Goal: Task Accomplishment & Management: Complete application form

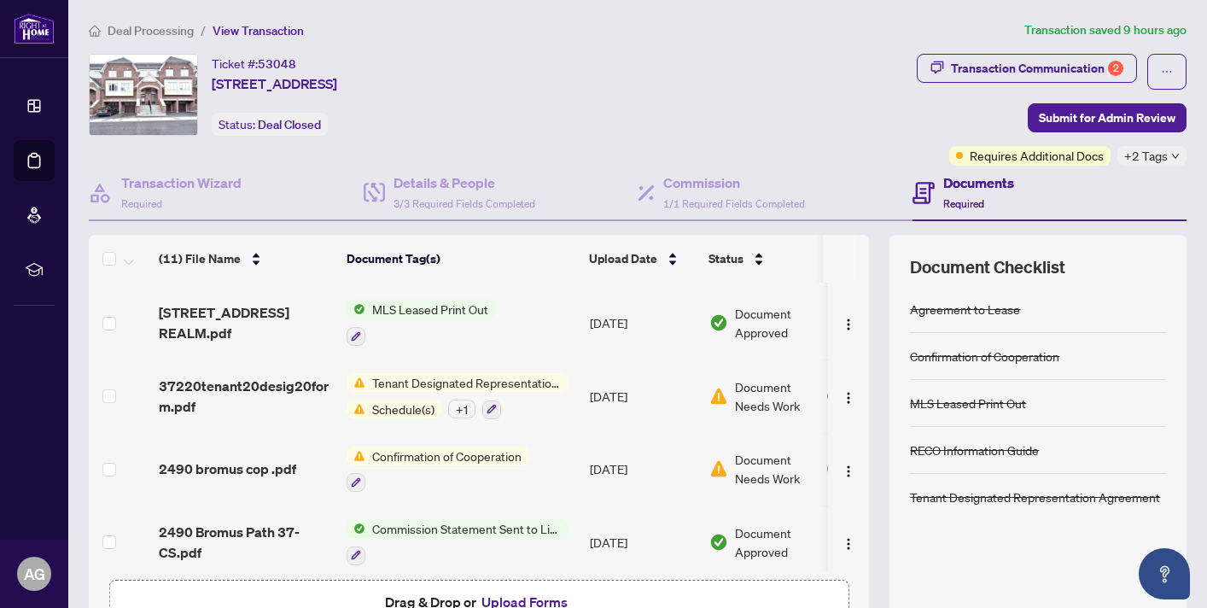
scroll to position [214, 0]
click at [527, 381] on span "Tenant Designated Representation Agreement" at bounding box center [466, 384] width 202 height 19
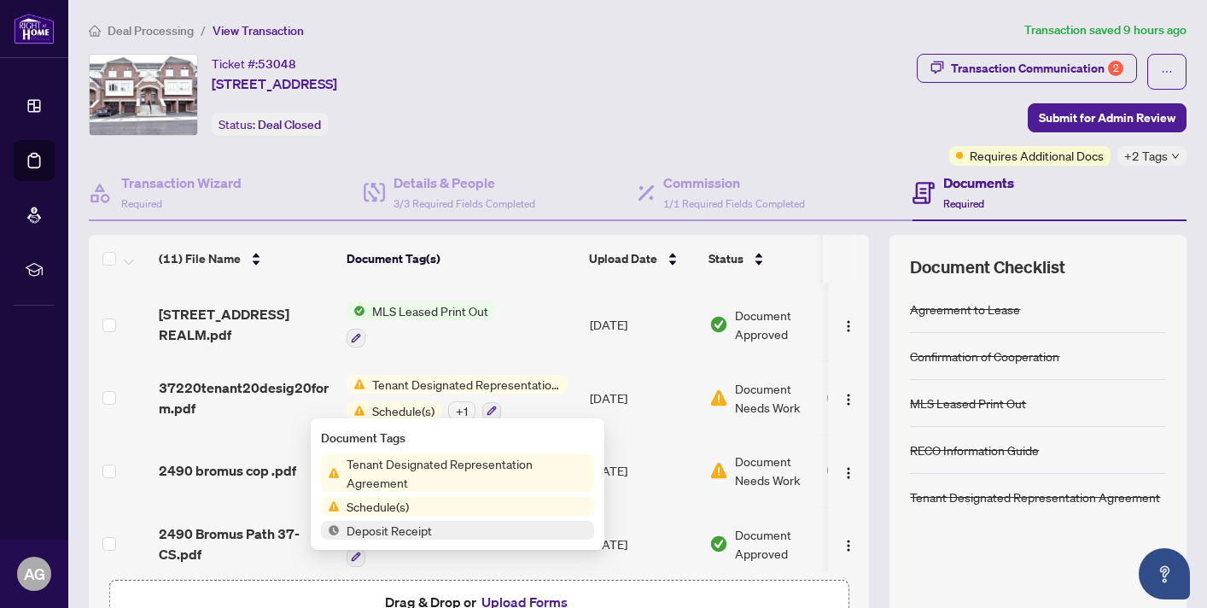
click at [387, 470] on span "Tenant Designated Representation Agreement" at bounding box center [467, 473] width 254 height 38
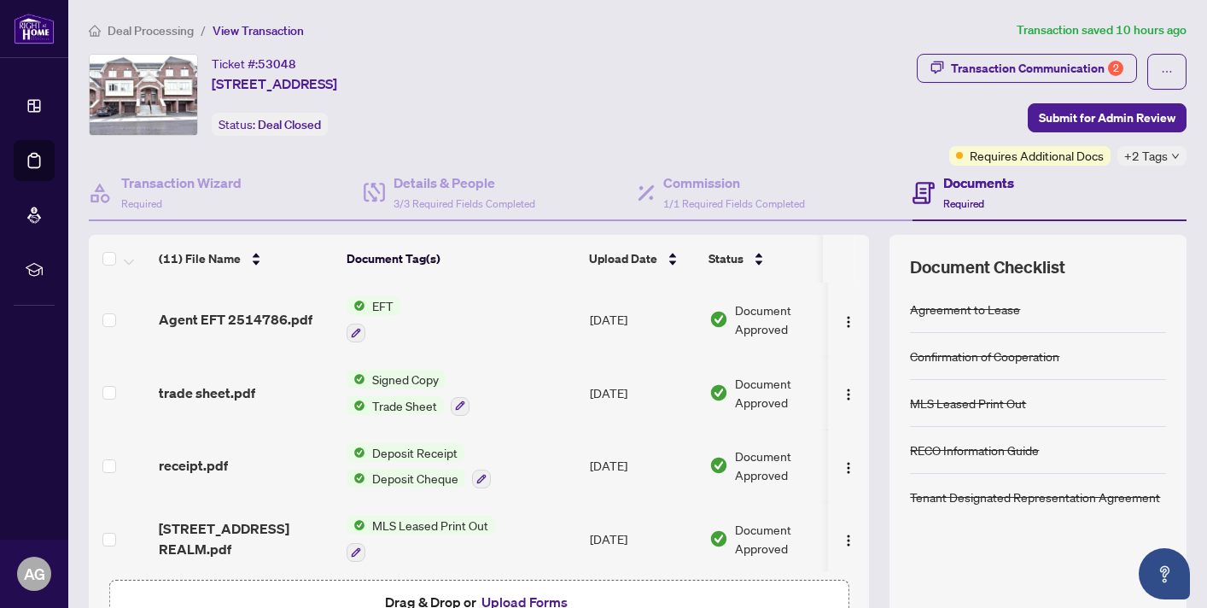
click at [733, 71] on div "Ticket #: 53048 [STREET_ADDRESS] Status: Deal Closed" at bounding box center [499, 95] width 821 height 82
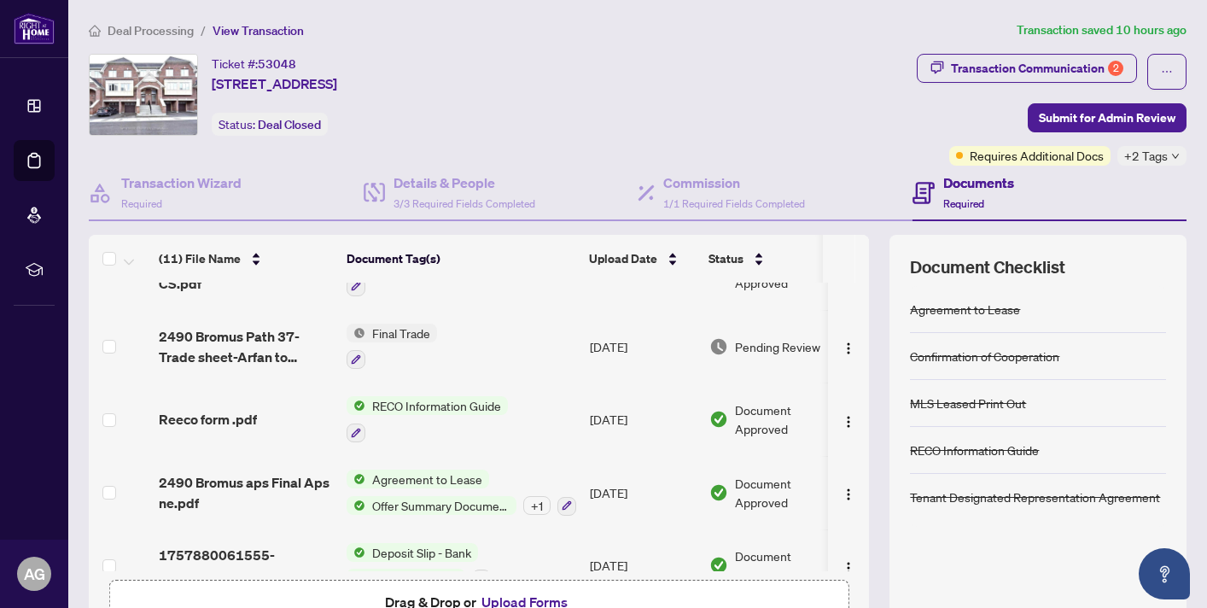
scroll to position [513, 0]
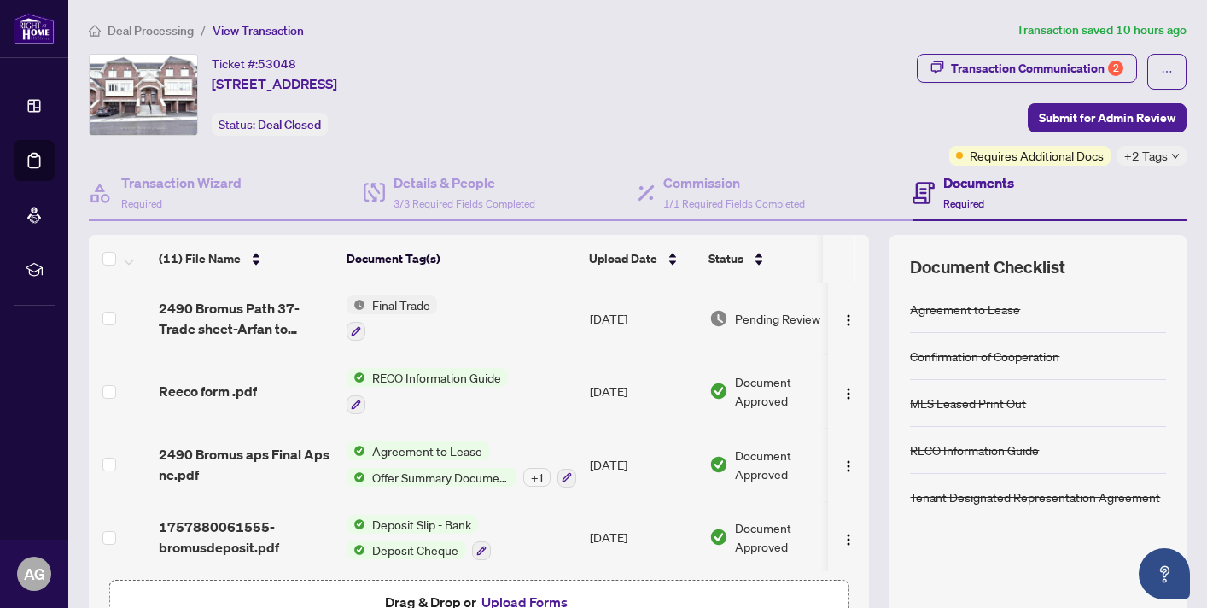
click at [548, 593] on button "Upload Forms" at bounding box center [524, 602] width 96 height 22
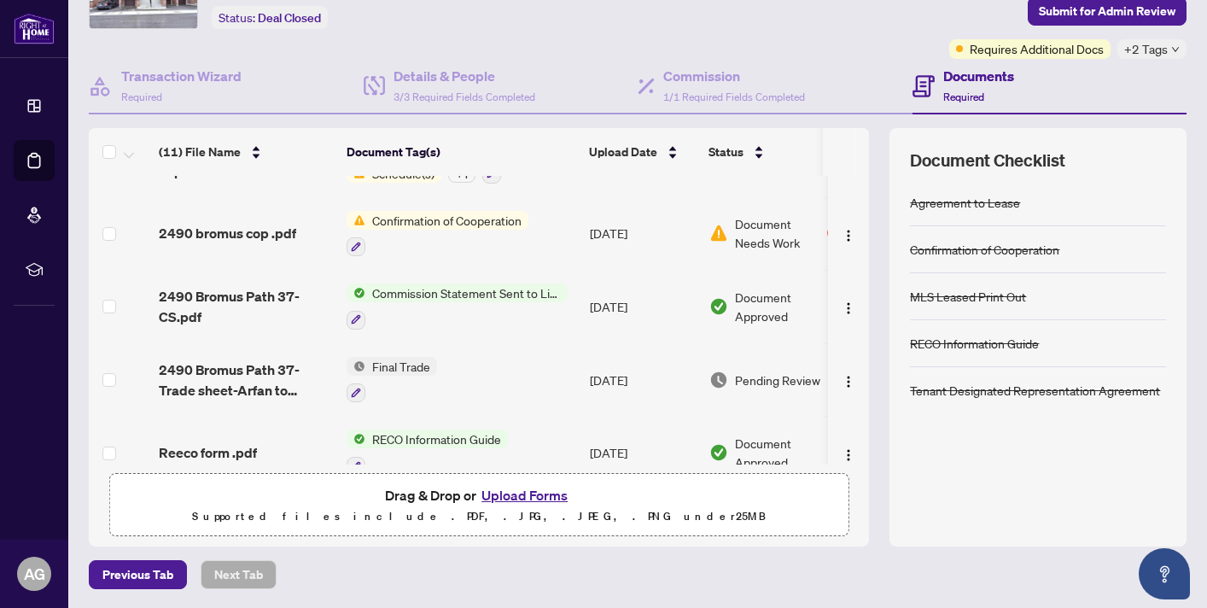
scroll to position [287, 0]
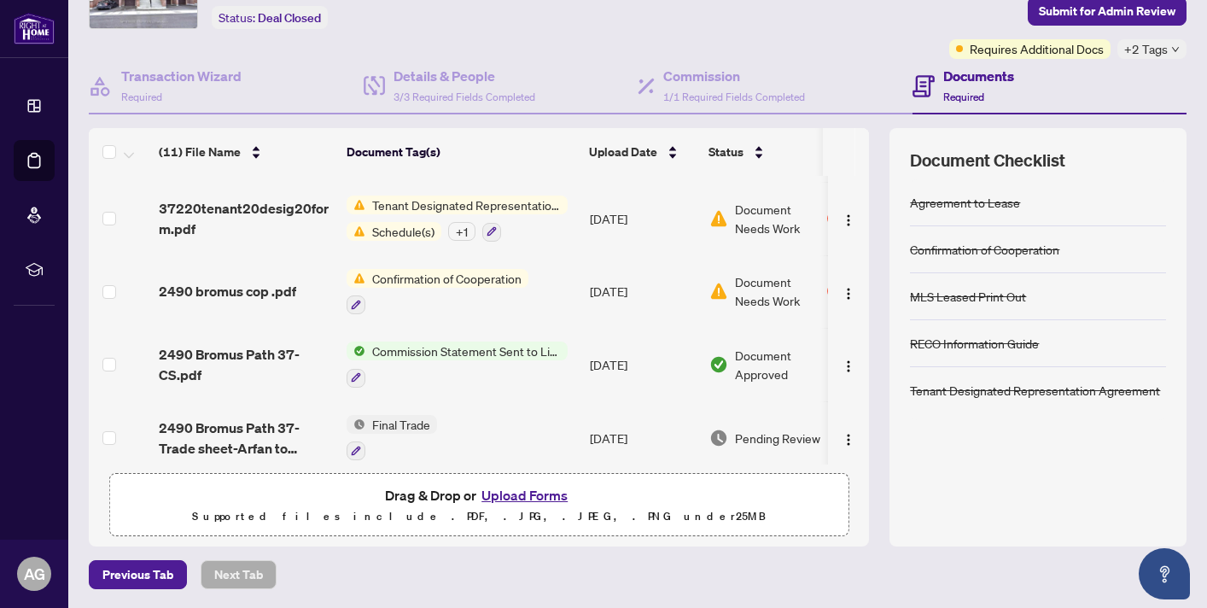
click at [777, 285] on span "Document Needs Work" at bounding box center [779, 291] width 89 height 38
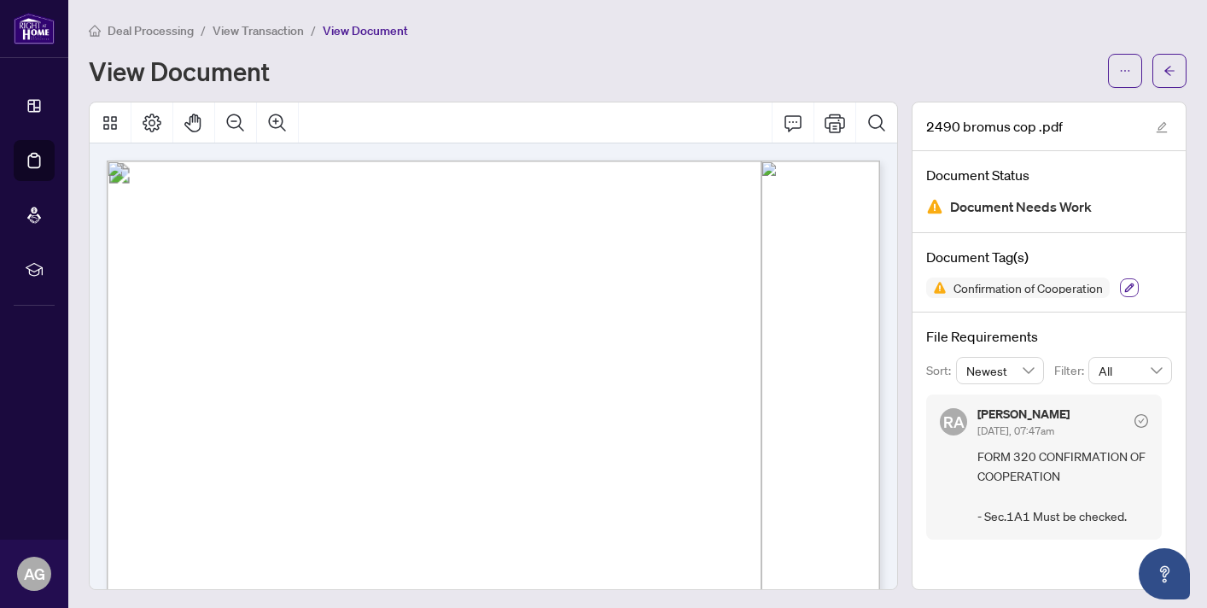
click at [1128, 284] on icon "button" at bounding box center [1129, 287] width 10 height 10
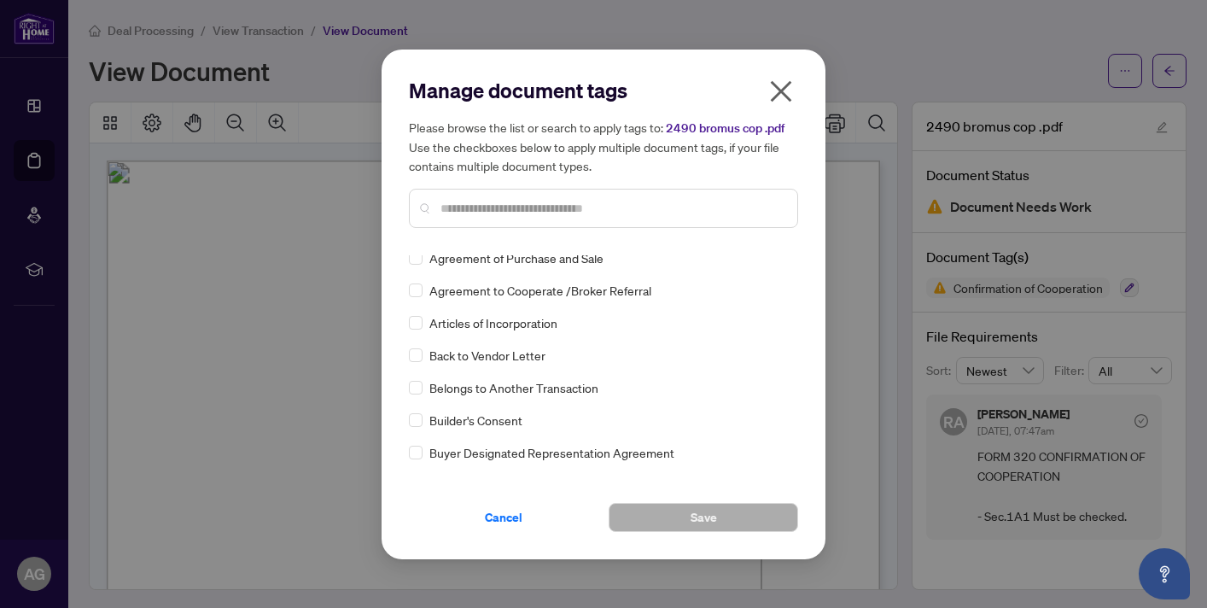
scroll to position [294, 0]
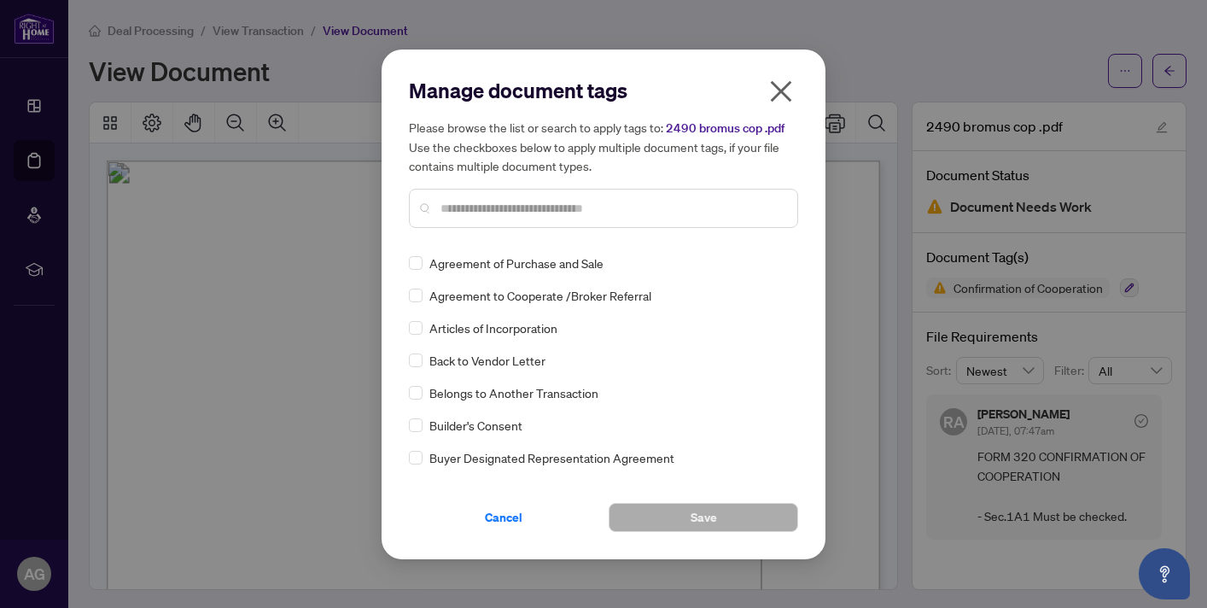
click at [530, 213] on input "text" at bounding box center [611, 208] width 343 height 19
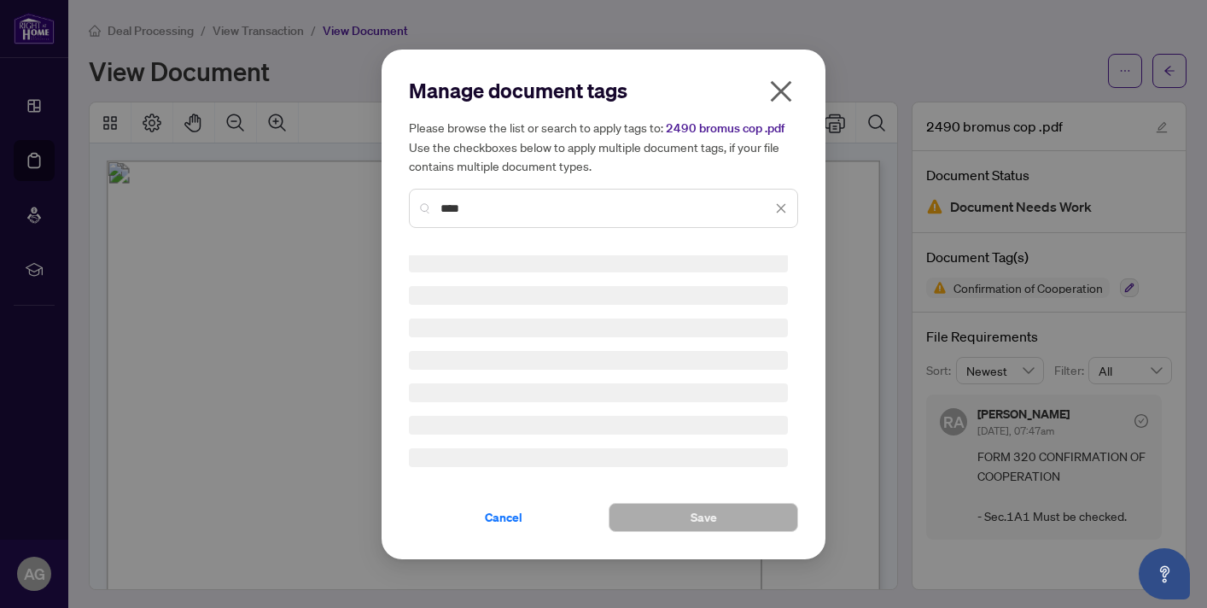
scroll to position [0, 0]
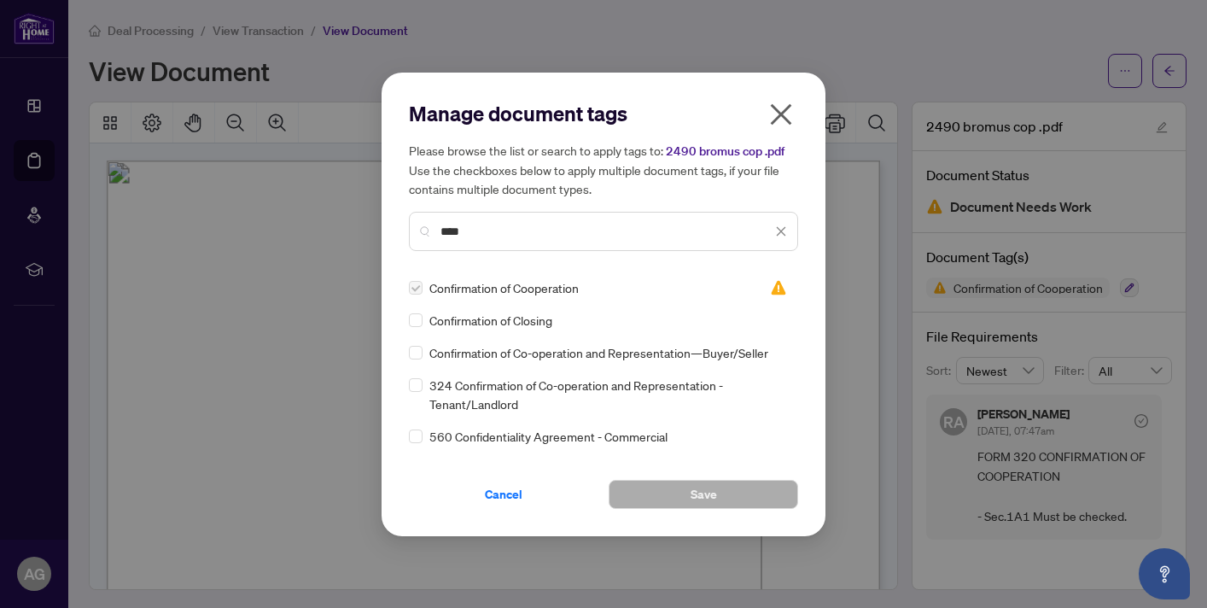
type input "****"
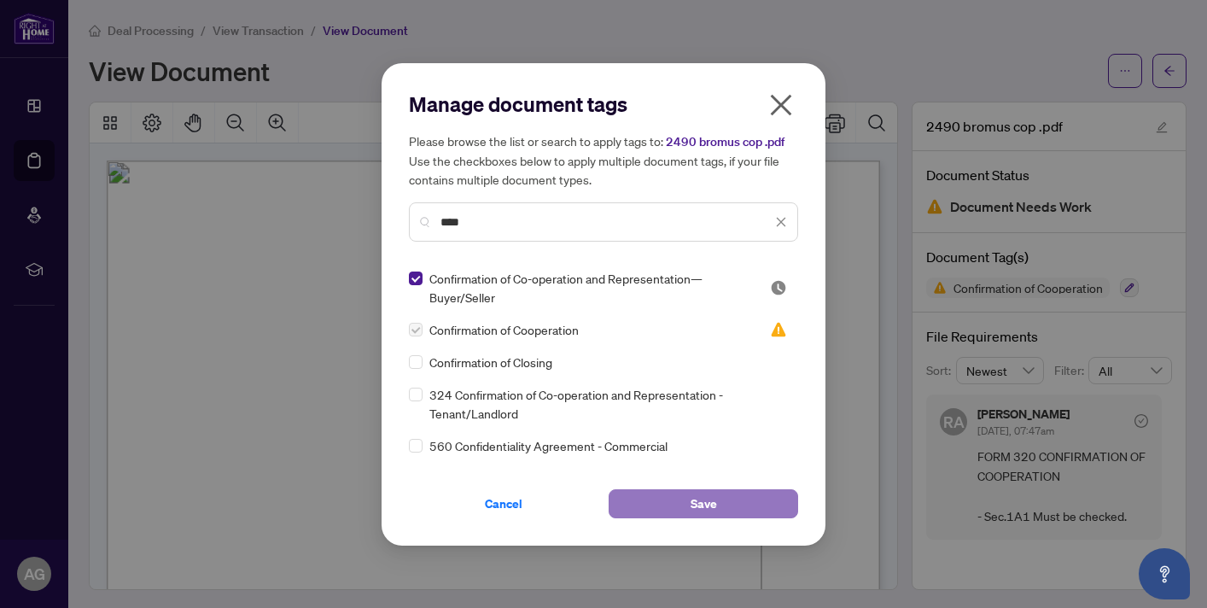
click at [690, 499] on button "Save" at bounding box center [703, 503] width 189 height 29
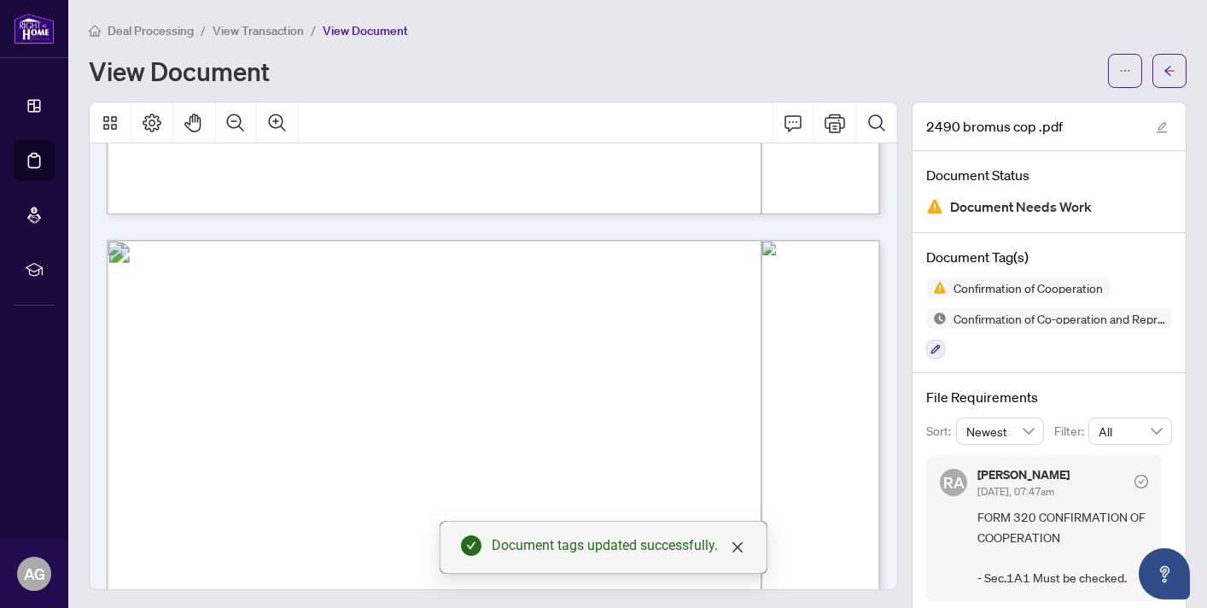
scroll to position [26, 0]
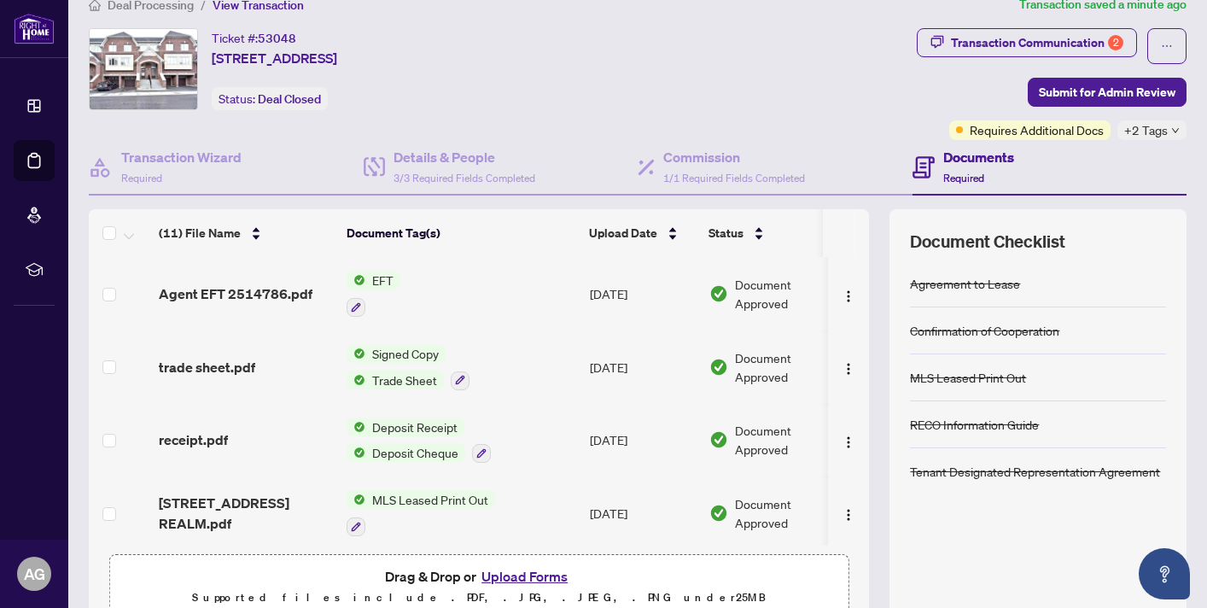
click at [523, 572] on button "Upload Forms" at bounding box center [524, 576] width 96 height 22
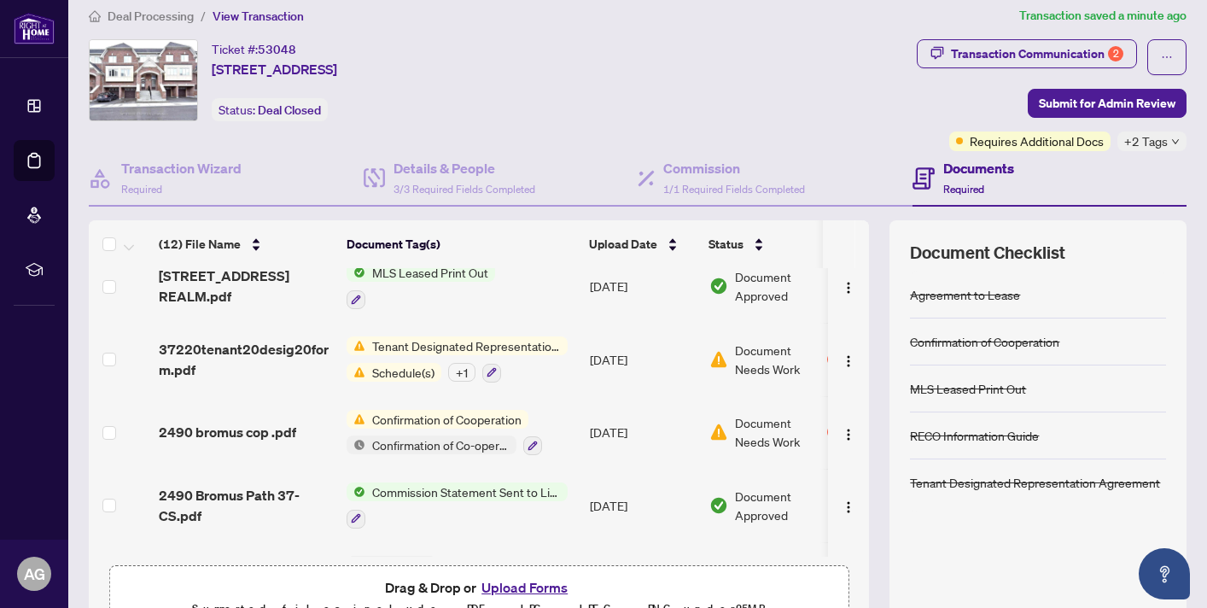
scroll to position [307, 0]
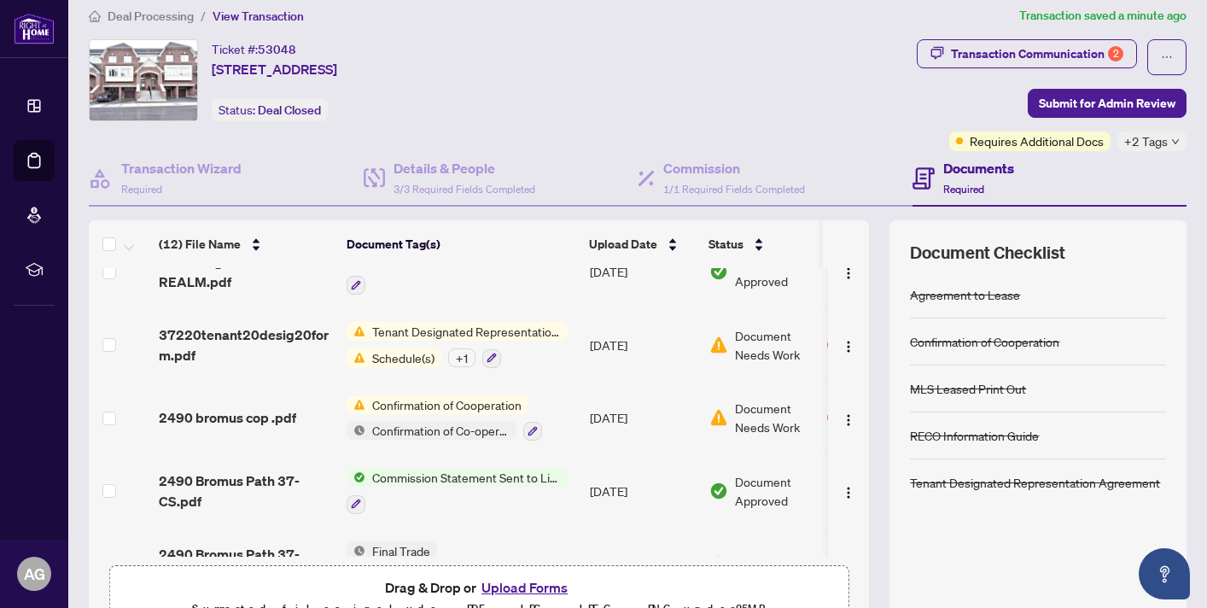
click at [433, 330] on span "Tenant Designated Representation Agreement" at bounding box center [466, 331] width 202 height 19
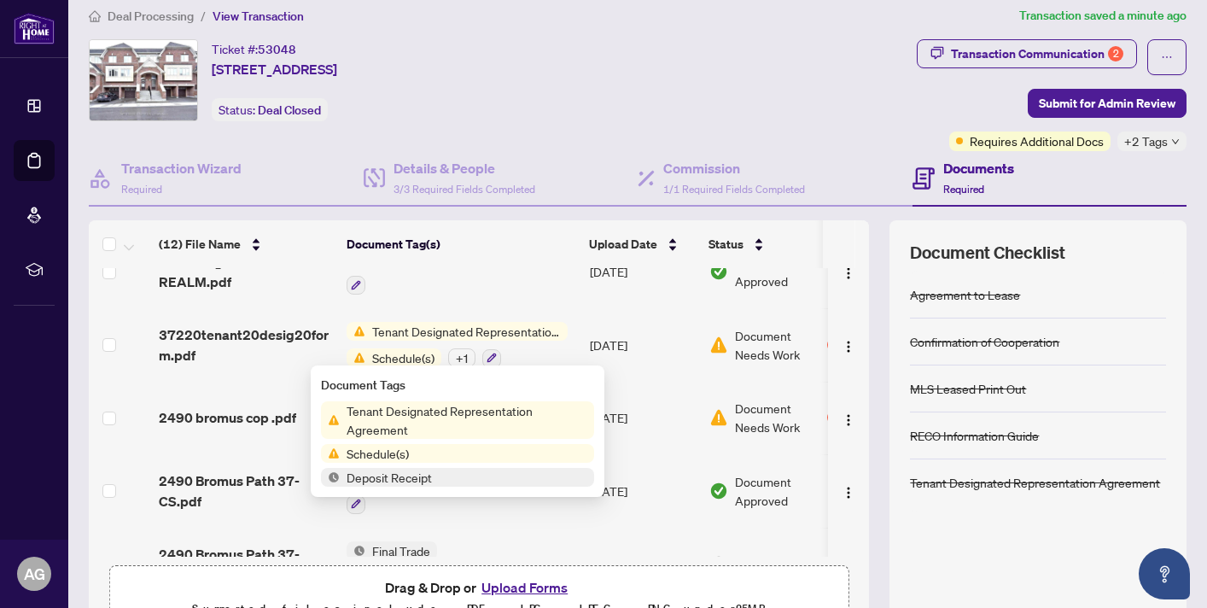
click at [405, 450] on span "Schedule(s)" at bounding box center [378, 453] width 76 height 19
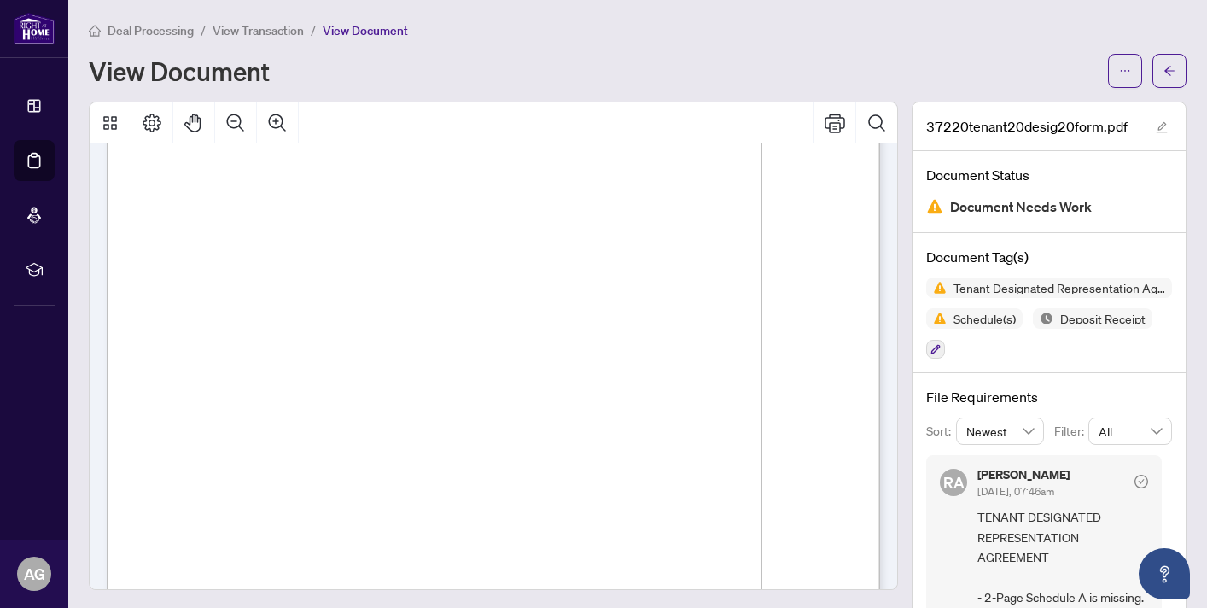
scroll to position [2688, 0]
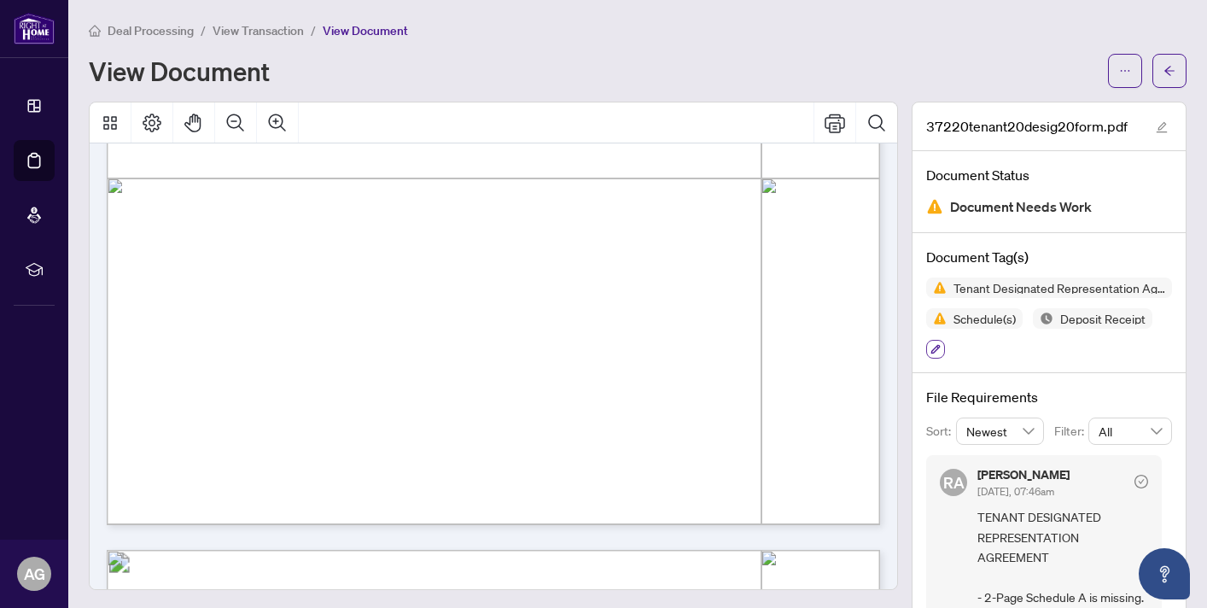
click at [931, 345] on icon "button" at bounding box center [935, 349] width 10 height 10
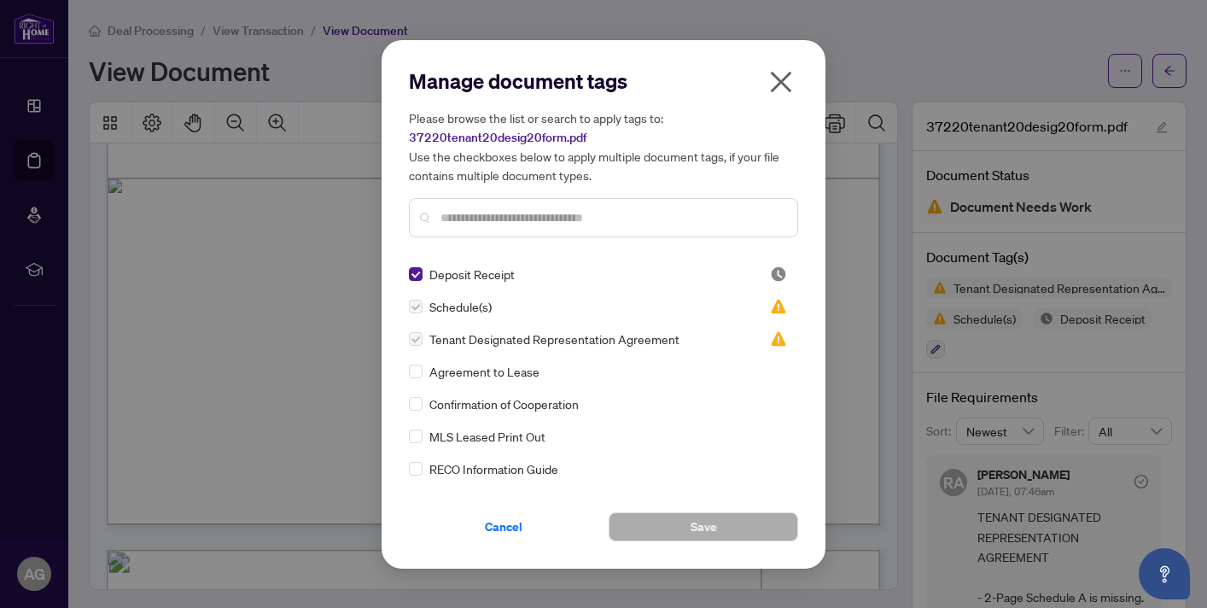
click at [549, 220] on input "text" at bounding box center [611, 217] width 343 height 19
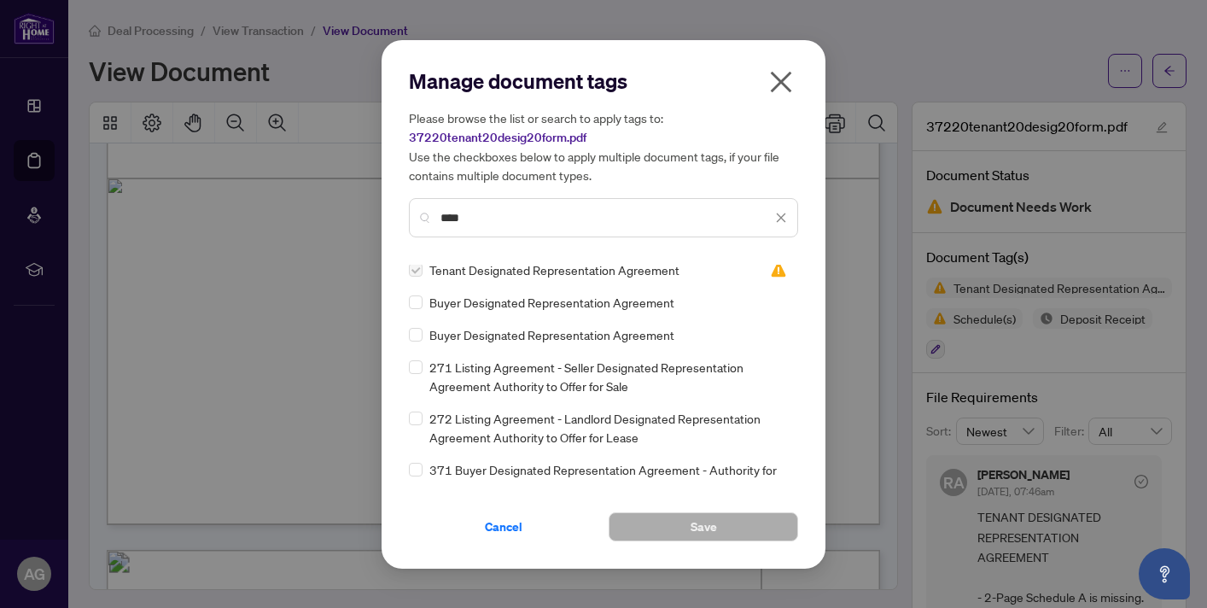
scroll to position [0, 0]
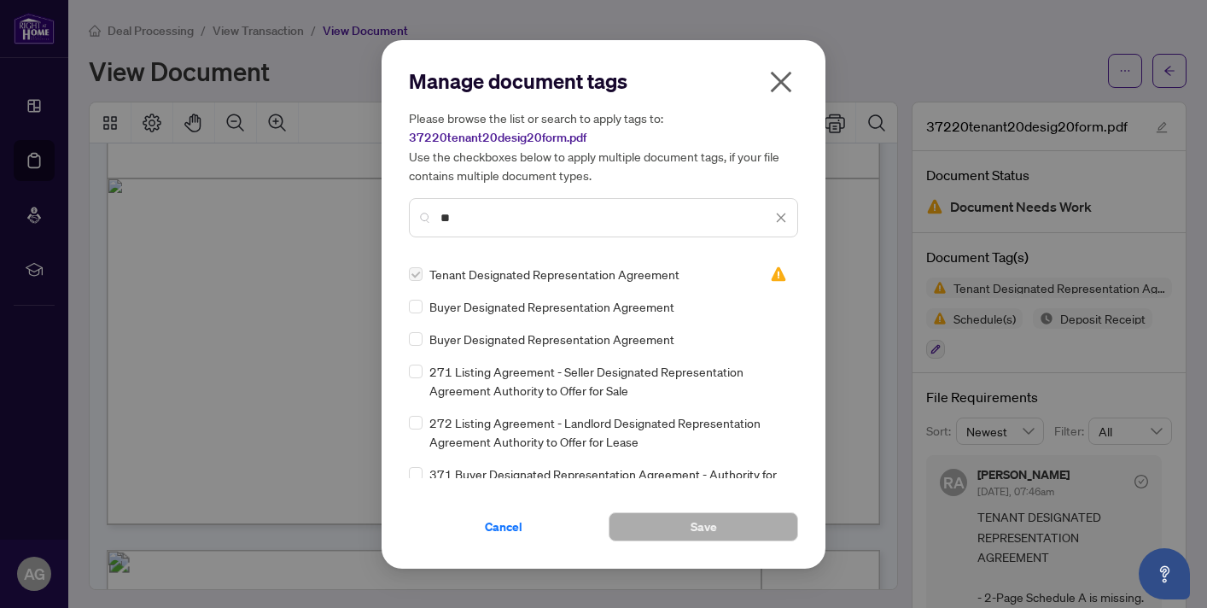
type input "*"
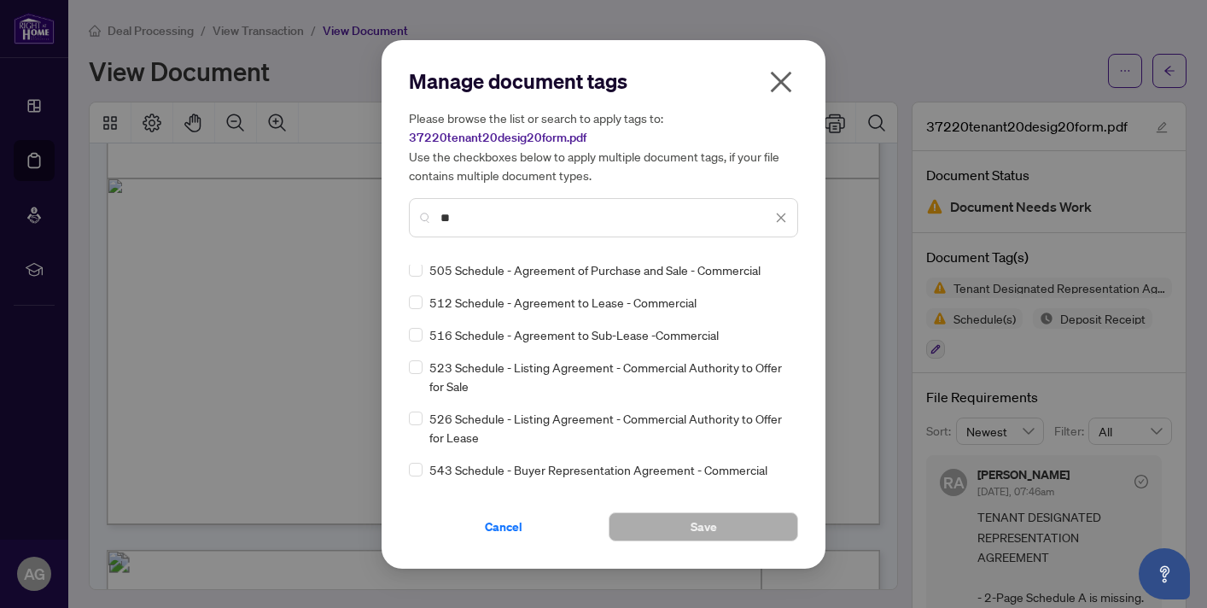
scroll to position [1133, 0]
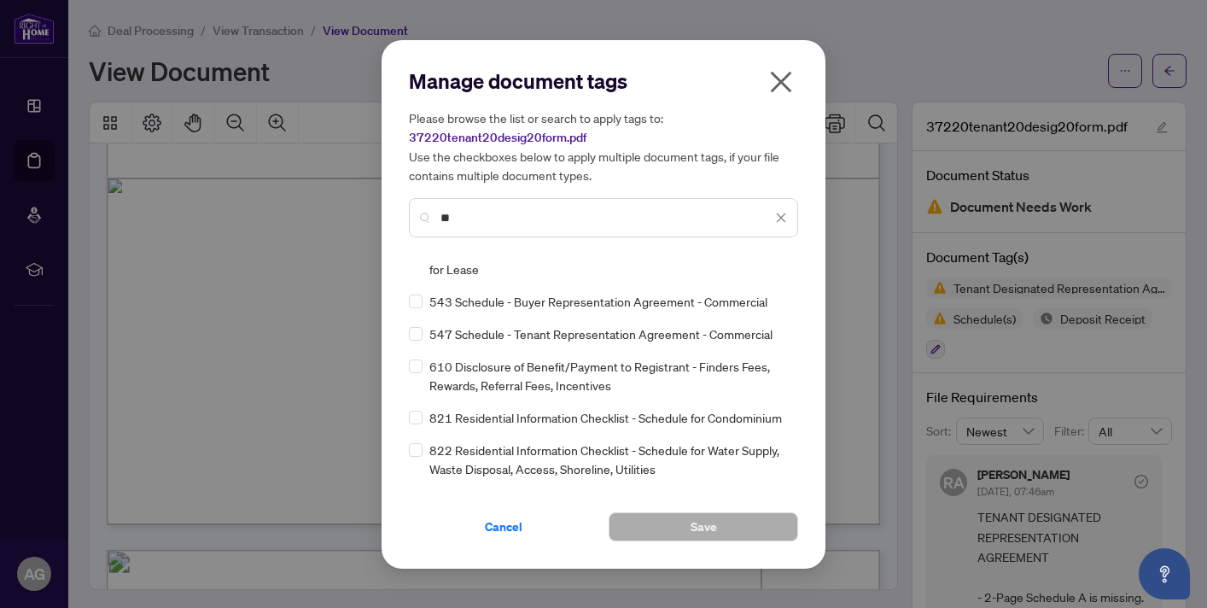
type input "*"
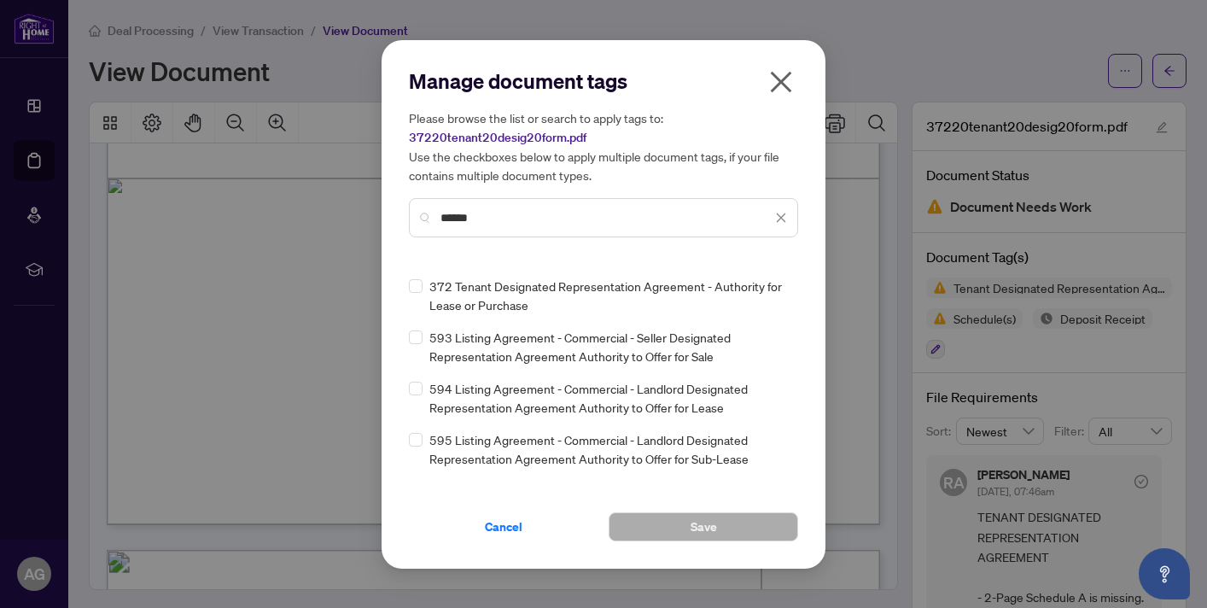
scroll to position [224, 0]
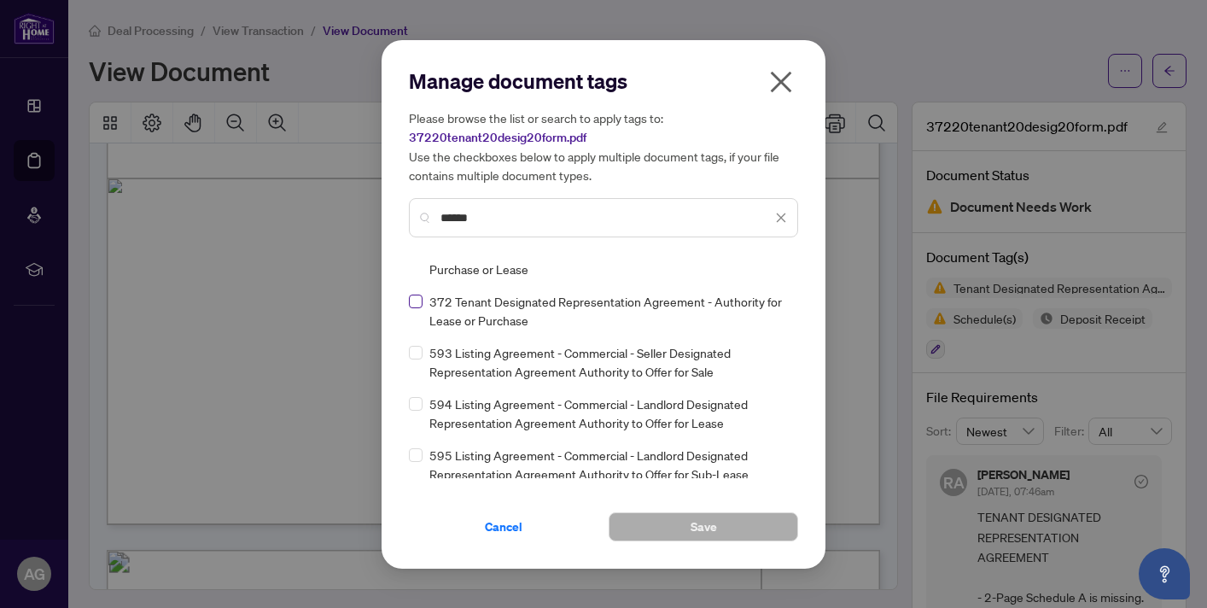
type input "******"
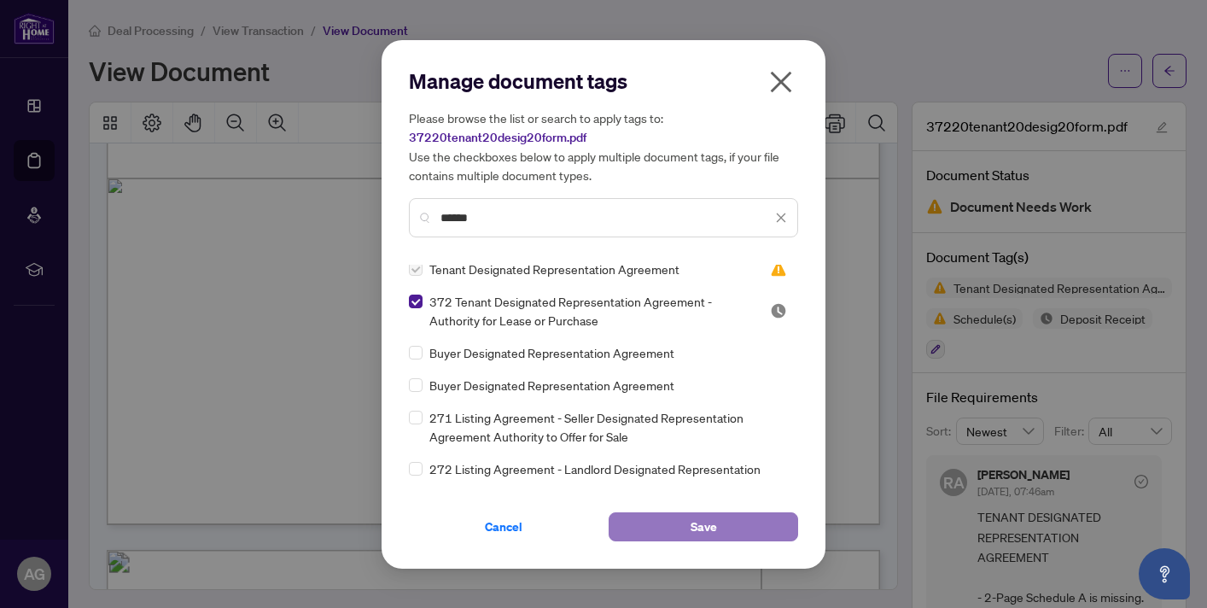
click at [719, 528] on button "Save" at bounding box center [703, 526] width 189 height 29
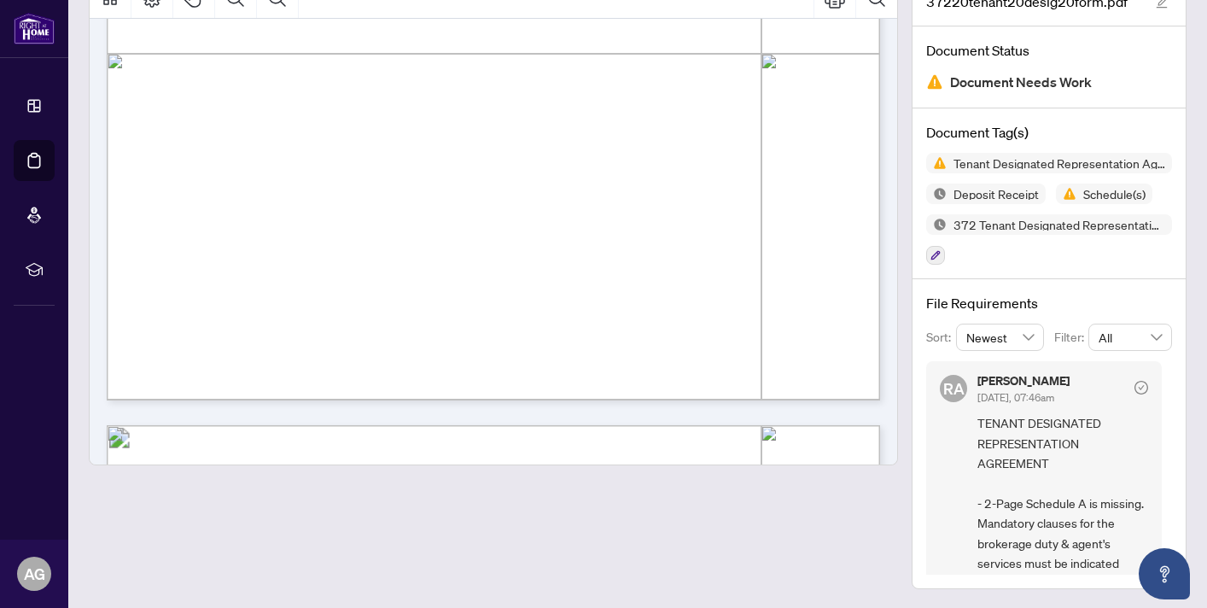
scroll to position [13, 0]
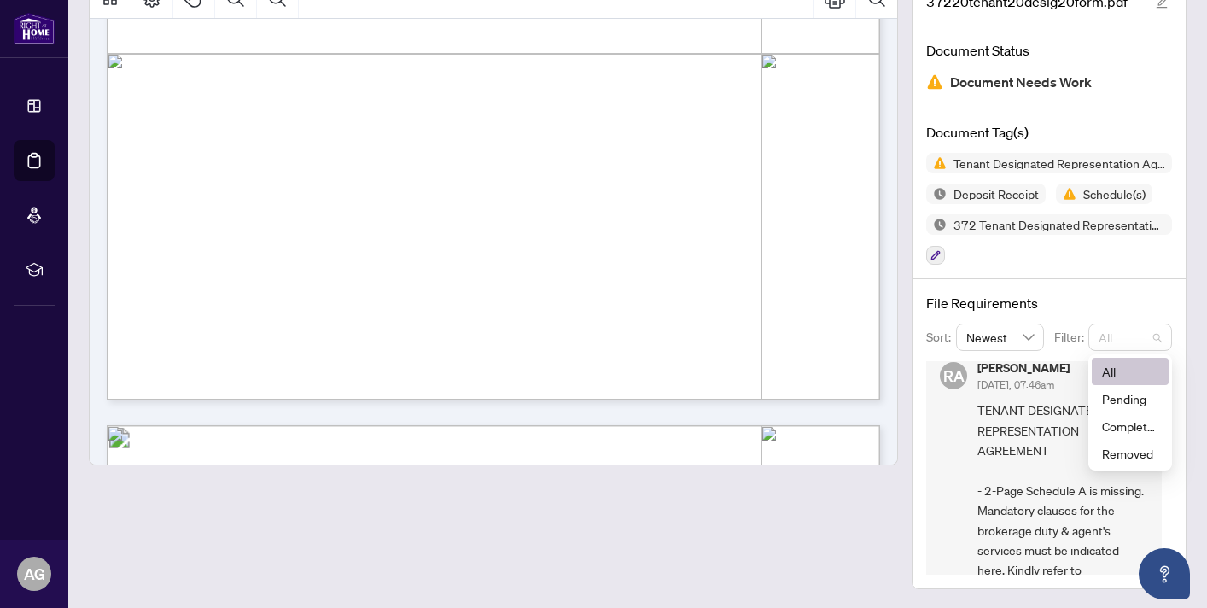
click at [1160, 336] on span "All" at bounding box center [1129, 337] width 63 height 26
click at [1127, 430] on div "Completed" at bounding box center [1130, 425] width 56 height 19
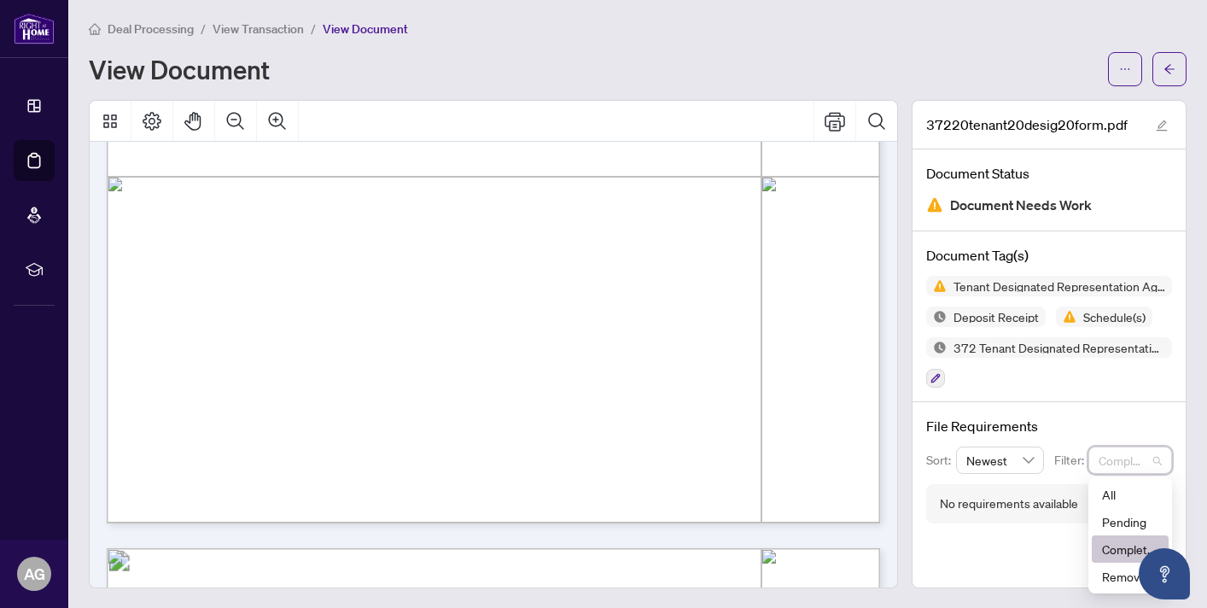
click at [1159, 460] on span "Completed" at bounding box center [1129, 460] width 63 height 26
click at [1129, 485] on div "All" at bounding box center [1130, 494] width 56 height 19
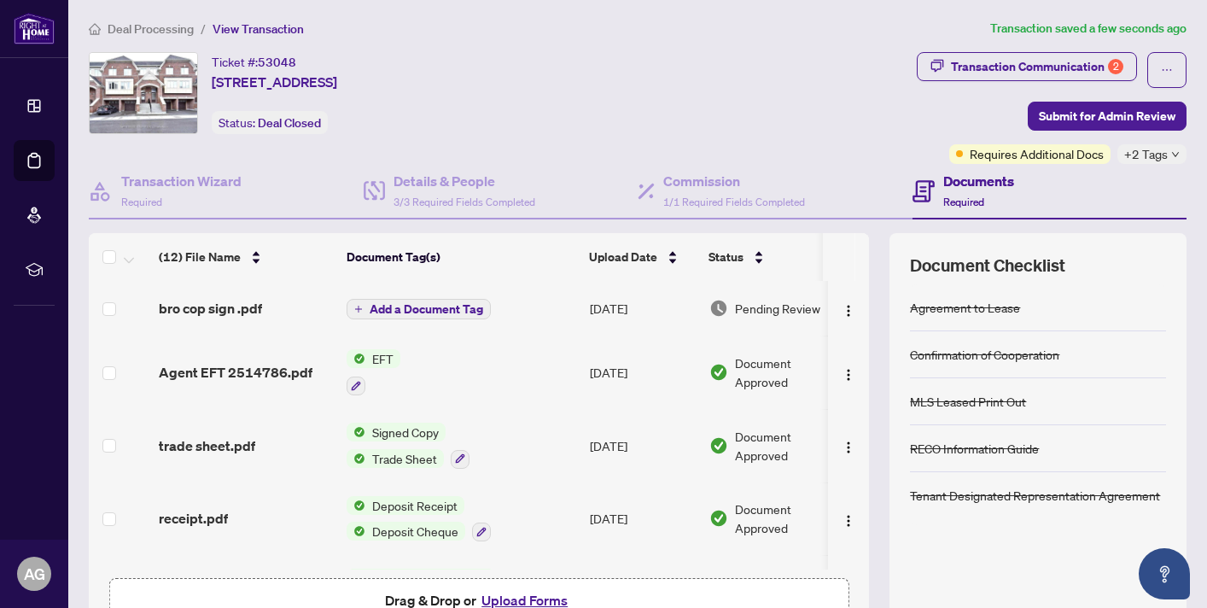
click at [498, 595] on button "Upload Forms" at bounding box center [524, 600] width 96 height 22
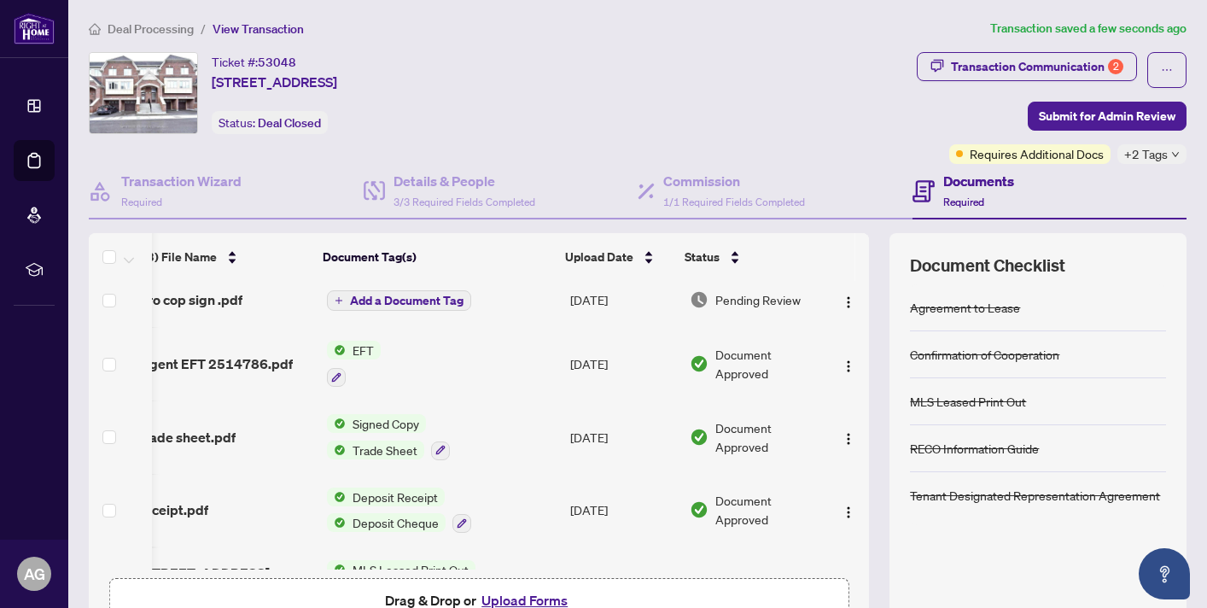
scroll to position [0, 24]
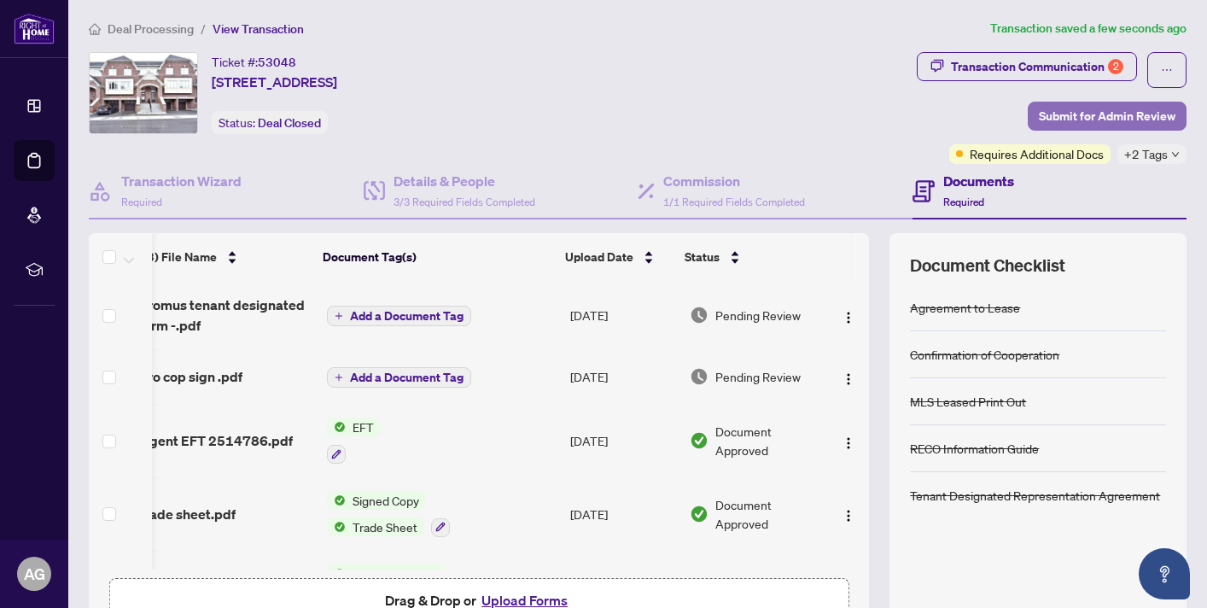
click at [1090, 121] on span "Submit for Admin Review" at bounding box center [1107, 115] width 137 height 27
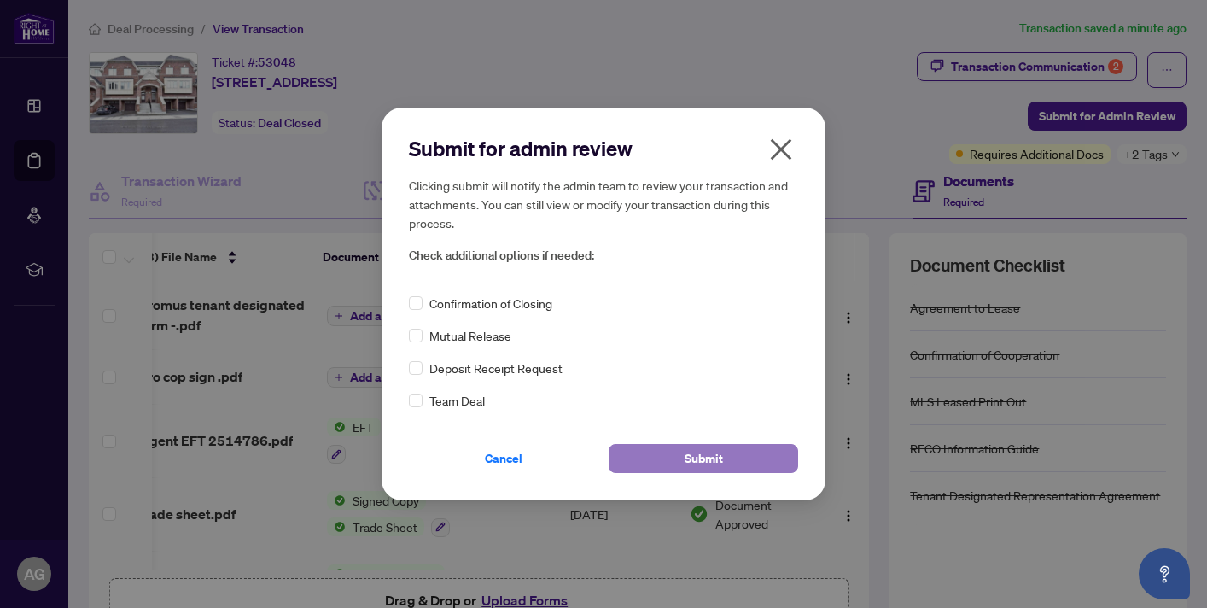
click at [709, 457] on span "Submit" at bounding box center [703, 458] width 38 height 27
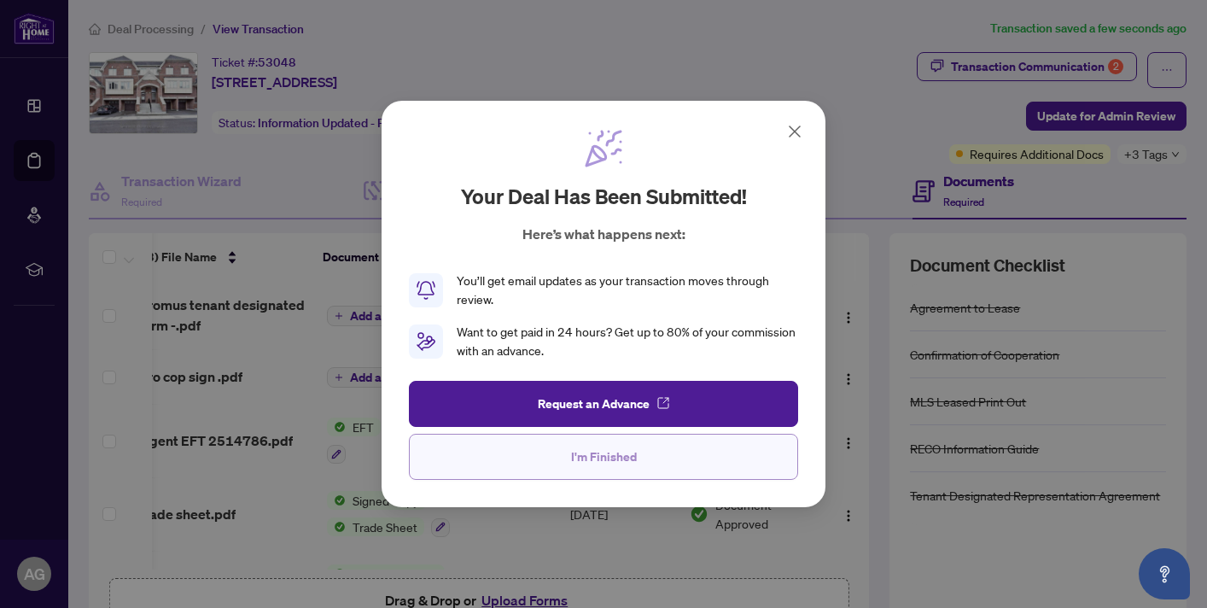
click at [581, 460] on span "I'm Finished" at bounding box center [604, 456] width 66 height 27
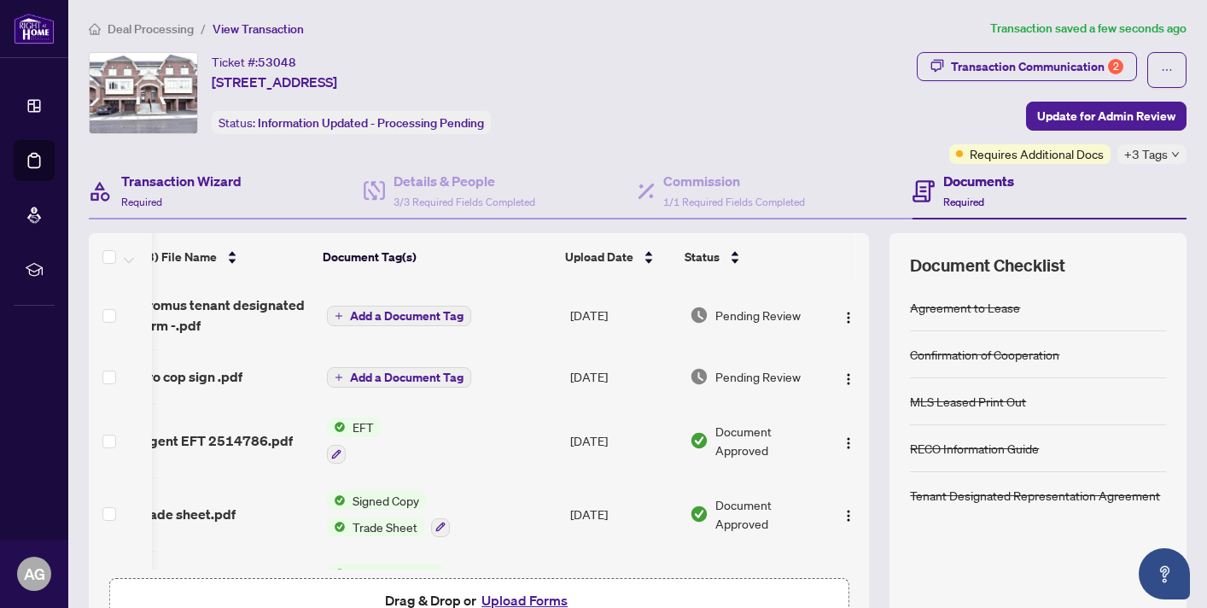
scroll to position [0, 0]
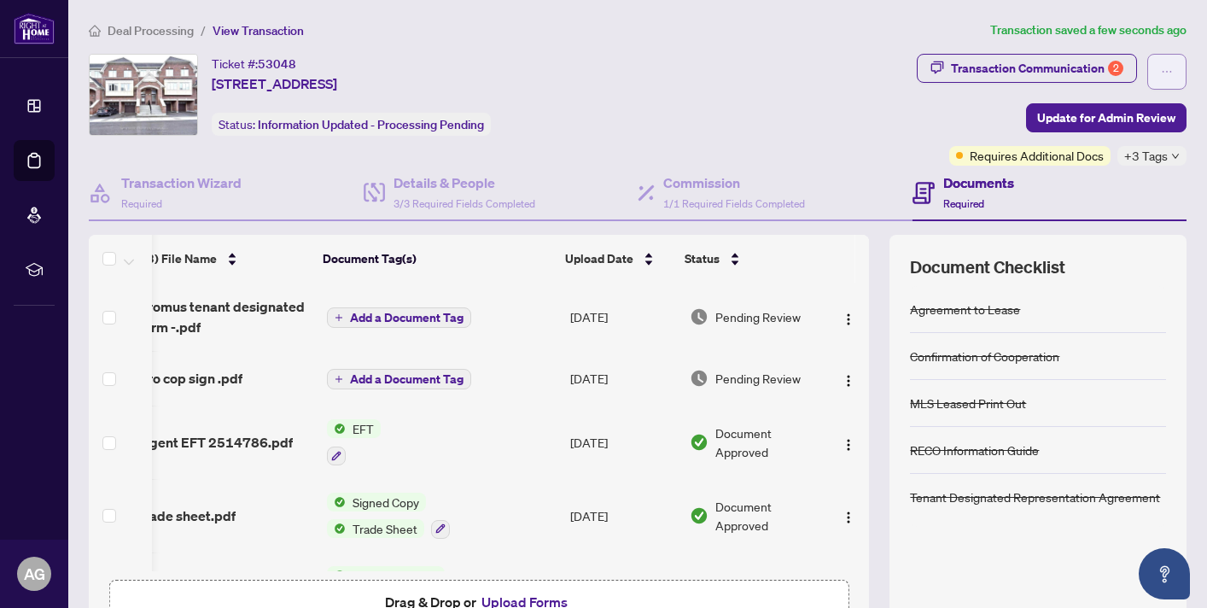
click at [1171, 74] on icon "ellipsis" at bounding box center [1167, 72] width 12 height 12
click at [779, 102] on div "Ticket #: 53048 [STREET_ADDRESS] Status: Information Updated - Processing Pendi…" at bounding box center [499, 95] width 821 height 82
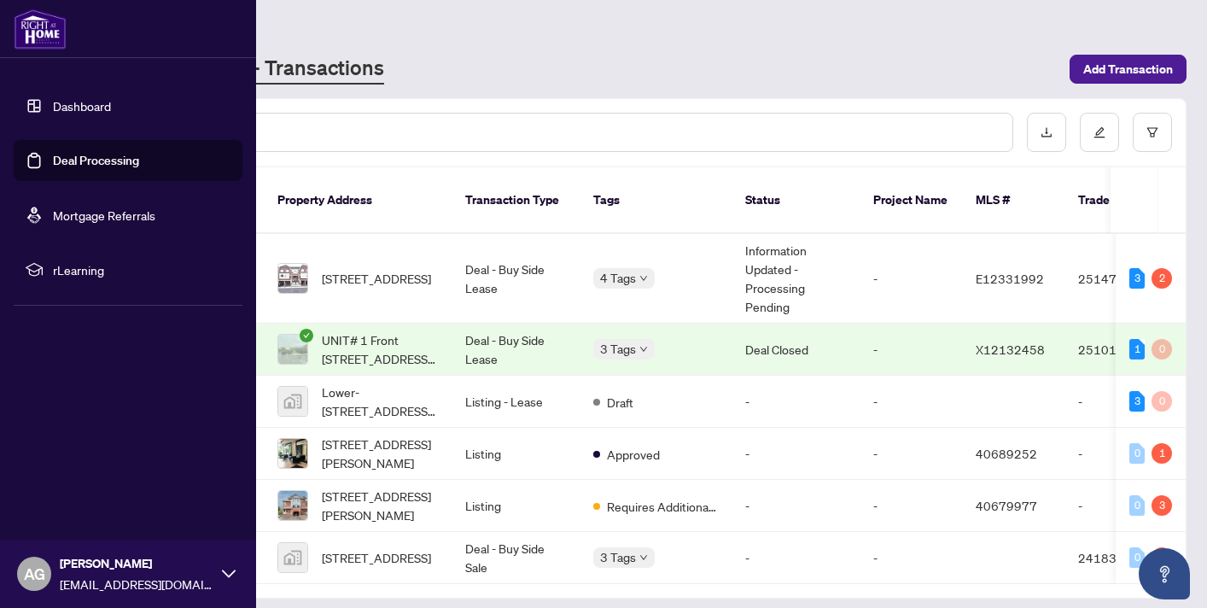
click at [233, 571] on icon at bounding box center [229, 573] width 14 height 8
click at [75, 469] on span "Logout" at bounding box center [69, 471] width 38 height 27
